Goal: Task Accomplishment & Management: Manage account settings

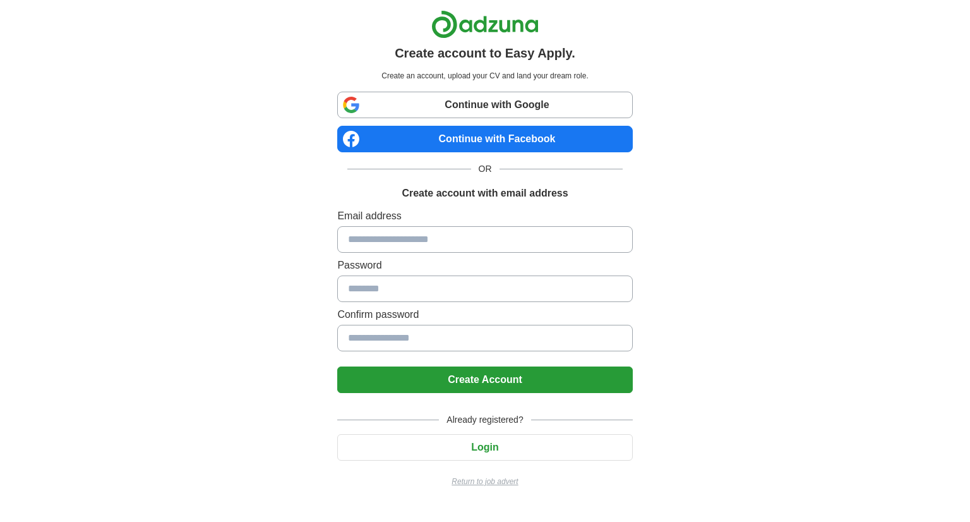
click at [385, 235] on input at bounding box center [484, 239] width 295 height 27
click at [730, 210] on div "Create account to Easy Apply. Create an account, upload your CV and land your d…" at bounding box center [485, 253] width 788 height 507
click at [494, 441] on button "Login" at bounding box center [484, 447] width 295 height 27
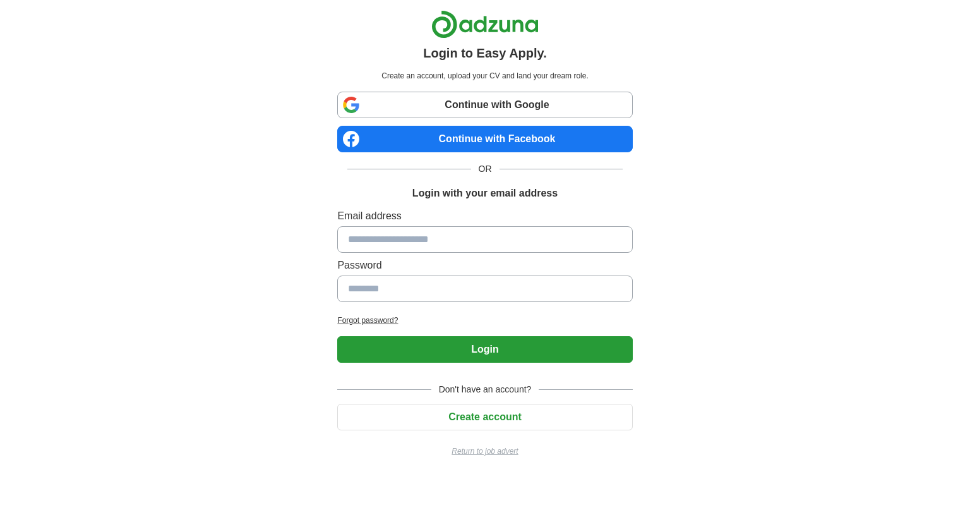
click at [441, 239] on input at bounding box center [484, 239] width 295 height 27
type input "**********"
click at [437, 279] on input at bounding box center [484, 288] width 295 height 27
click at [432, 282] on input at bounding box center [484, 288] width 295 height 27
click at [421, 291] on input at bounding box center [484, 288] width 295 height 27
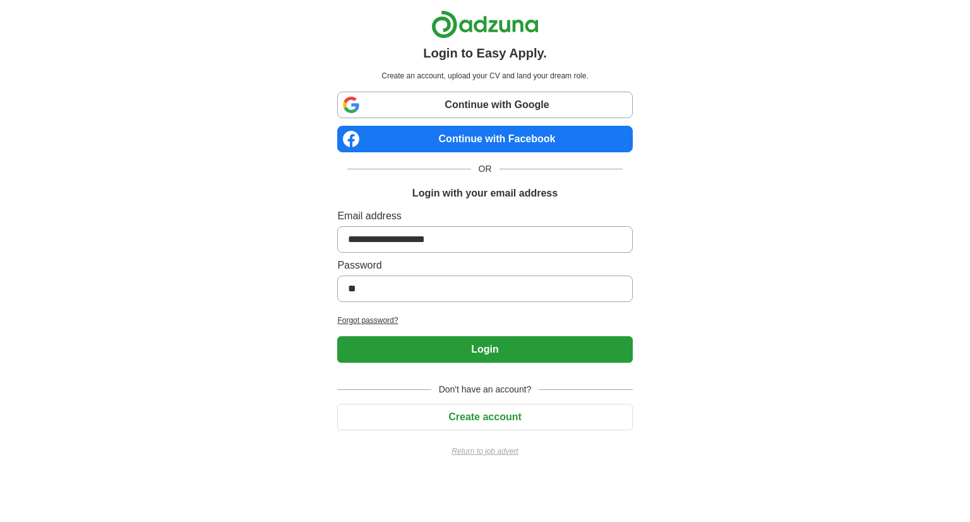
type input "*"
type input "********"
click at [435, 348] on button "Login" at bounding box center [484, 349] width 295 height 27
